Goal: Check status: Check status

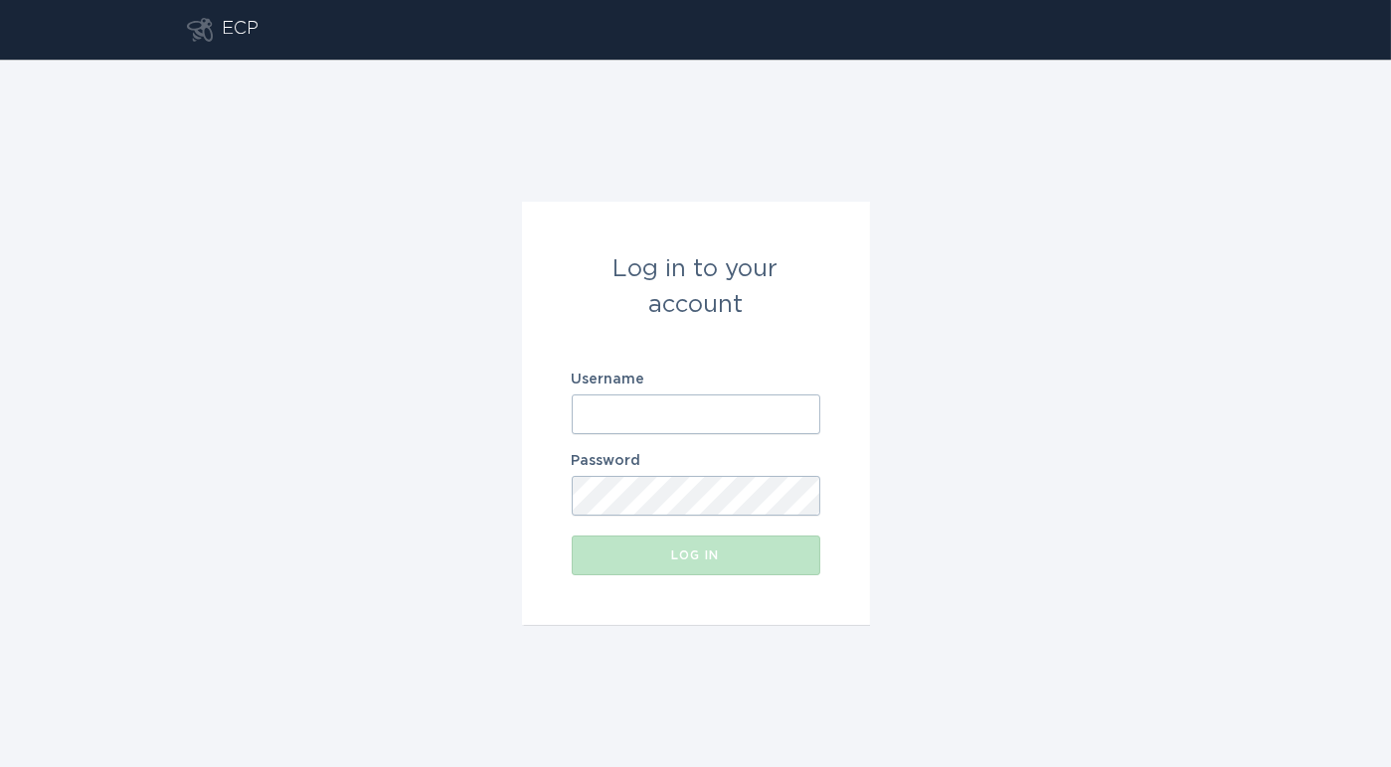
type input "[EMAIL_ADDRESS][DOMAIN_NAME]"
click at [688, 423] on input "[EMAIL_ADDRESS][DOMAIN_NAME]" at bounding box center [696, 415] width 249 height 40
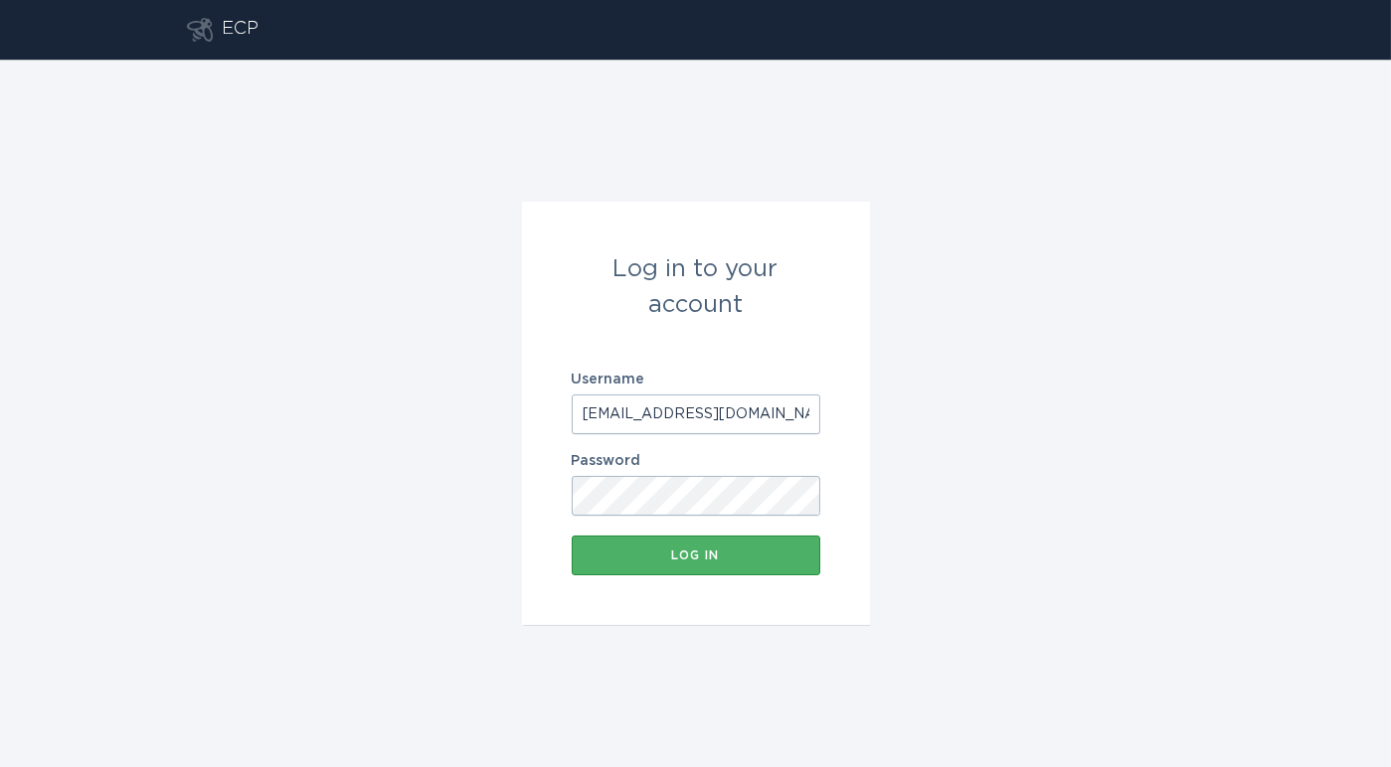
click at [709, 542] on button "Log in" at bounding box center [696, 556] width 249 height 40
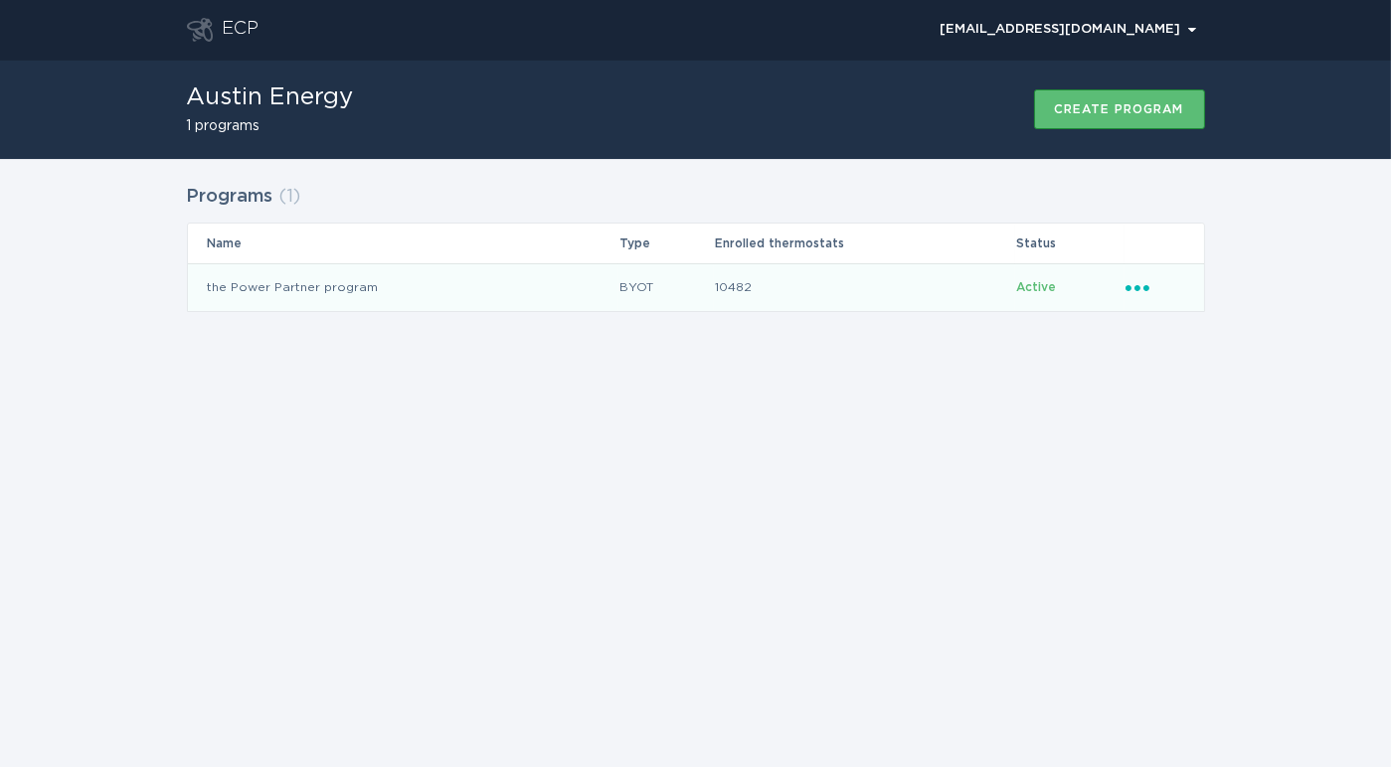
click at [471, 284] on td "the Power Partner program" at bounding box center [403, 287] width 430 height 48
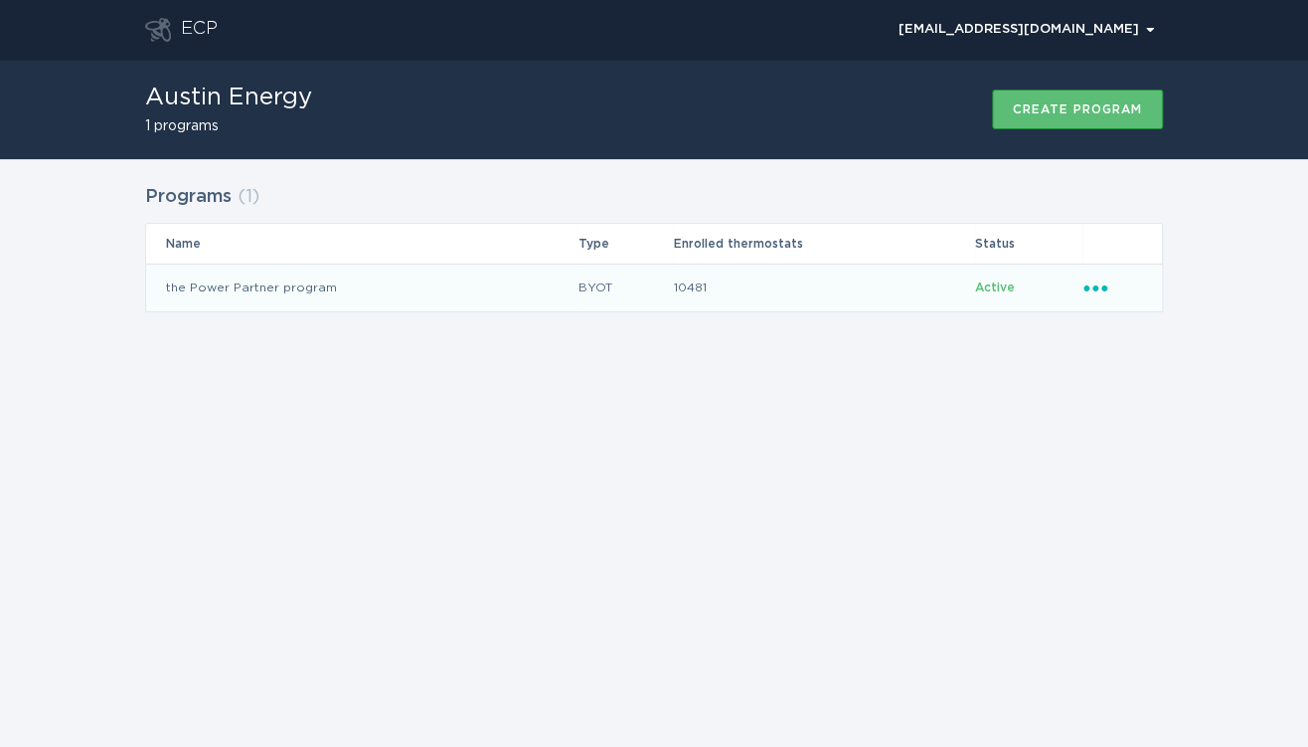
click at [380, 282] on td "the Power Partner program" at bounding box center [361, 287] width 430 height 48
